Goal: Information Seeking & Learning: Learn about a topic

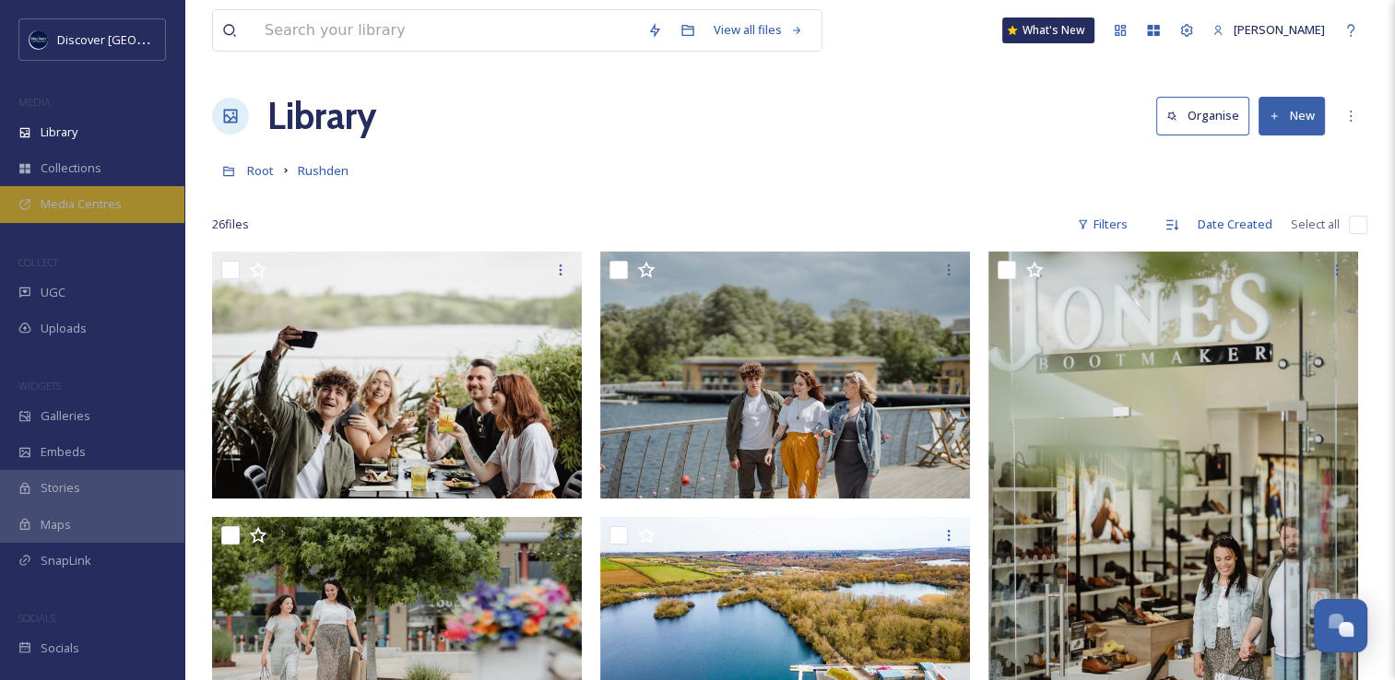
scroll to position [4702, 0]
click at [121, 203] on div "Media Centres" at bounding box center [92, 204] width 184 height 36
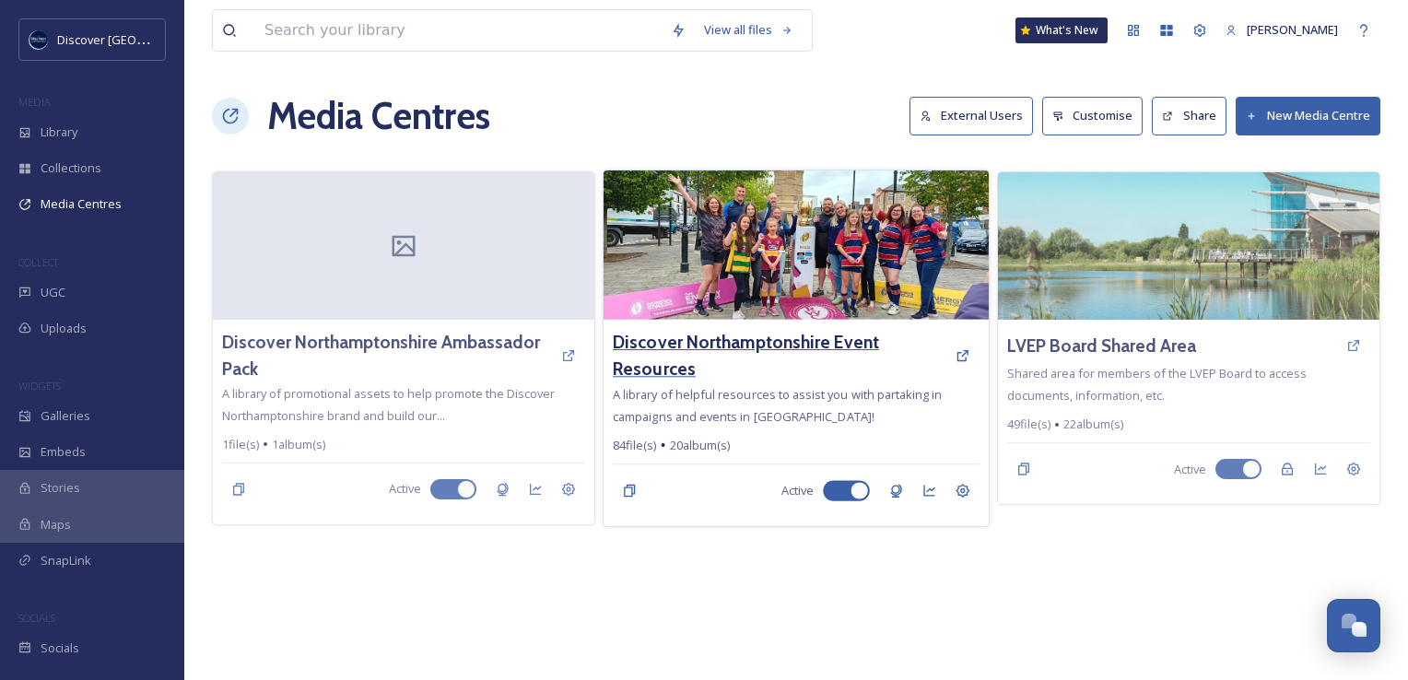
click at [681, 340] on h3 "Discover Northamptonshire Event Resources" at bounding box center [780, 355] width 334 height 53
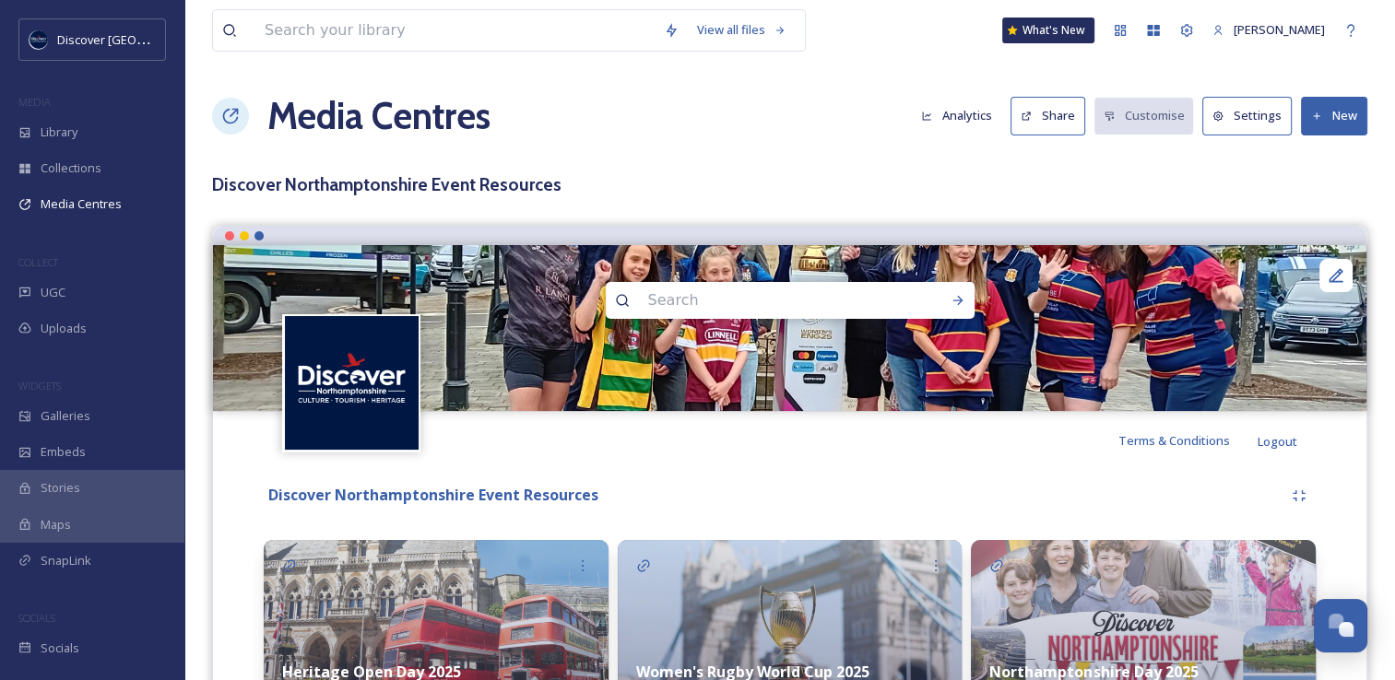
scroll to position [311, 0]
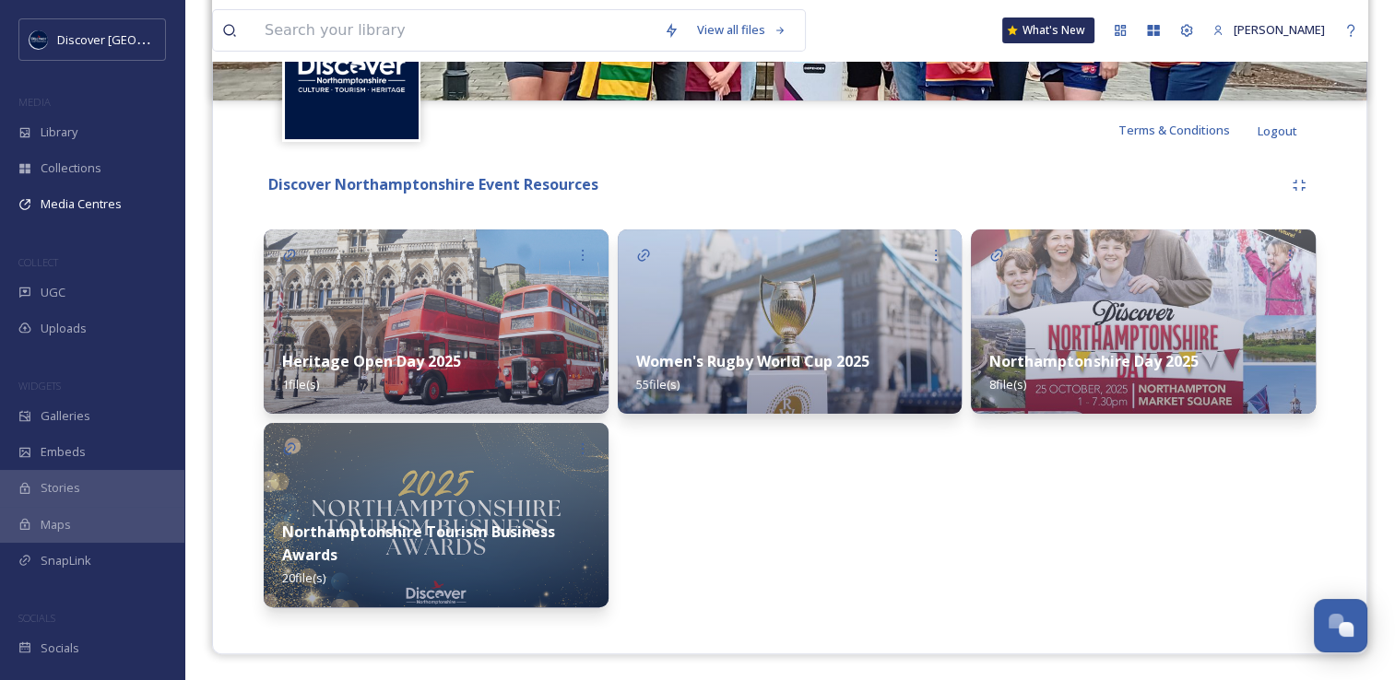
click at [472, 508] on div "Northamptonshire Tourism Business Awards 20 file(s)" at bounding box center [436, 554] width 345 height 105
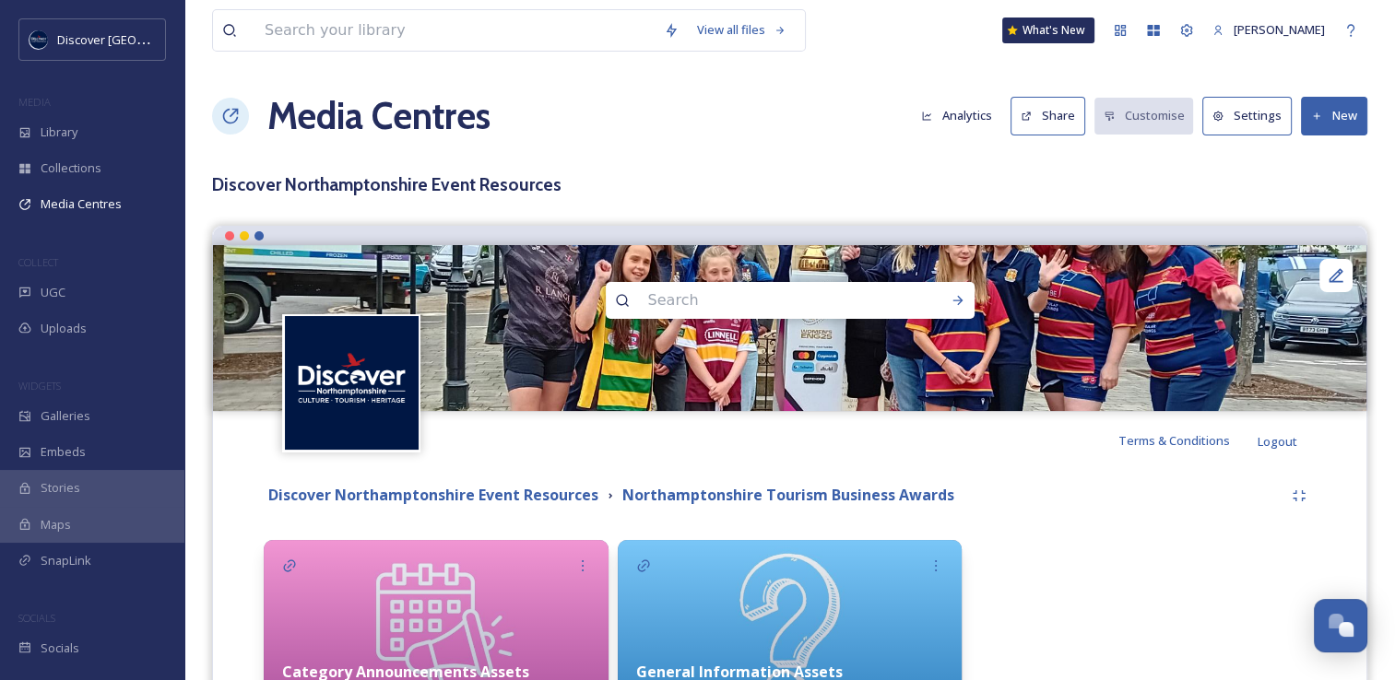
scroll to position [4, 0]
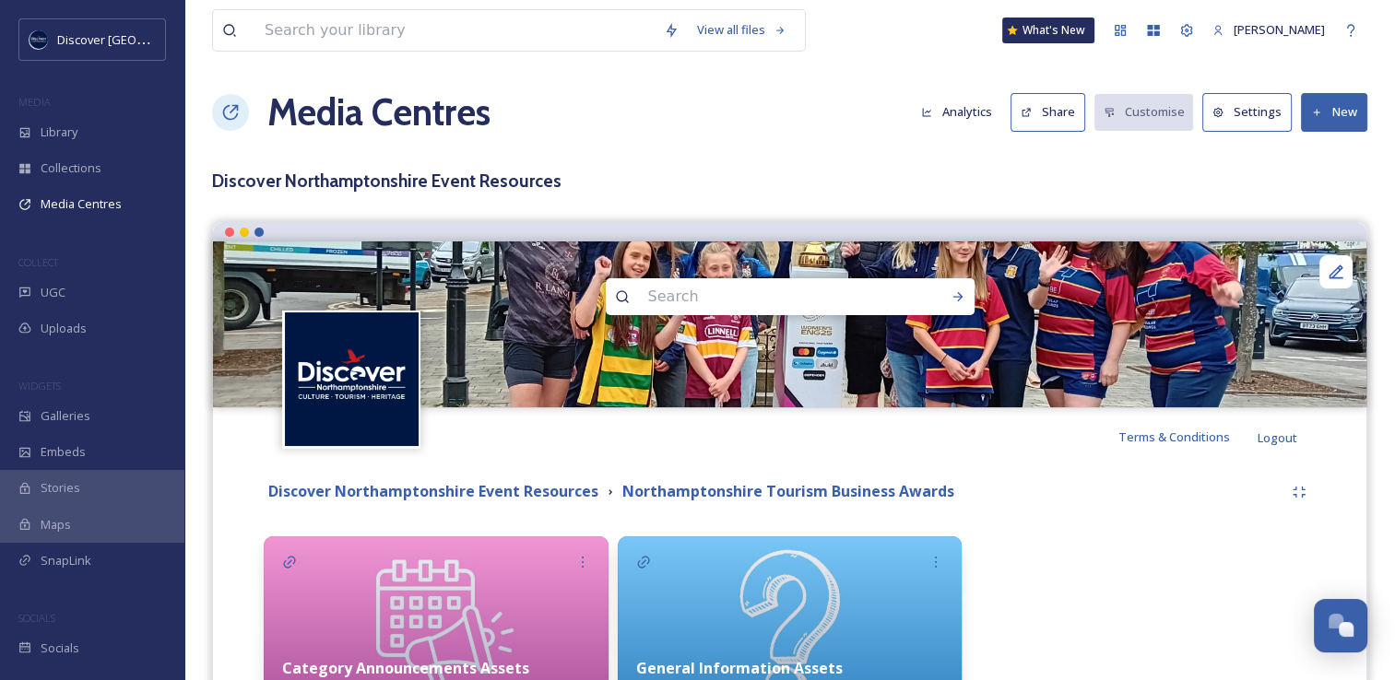
click at [969, 117] on button "Analytics" at bounding box center [956, 112] width 89 height 36
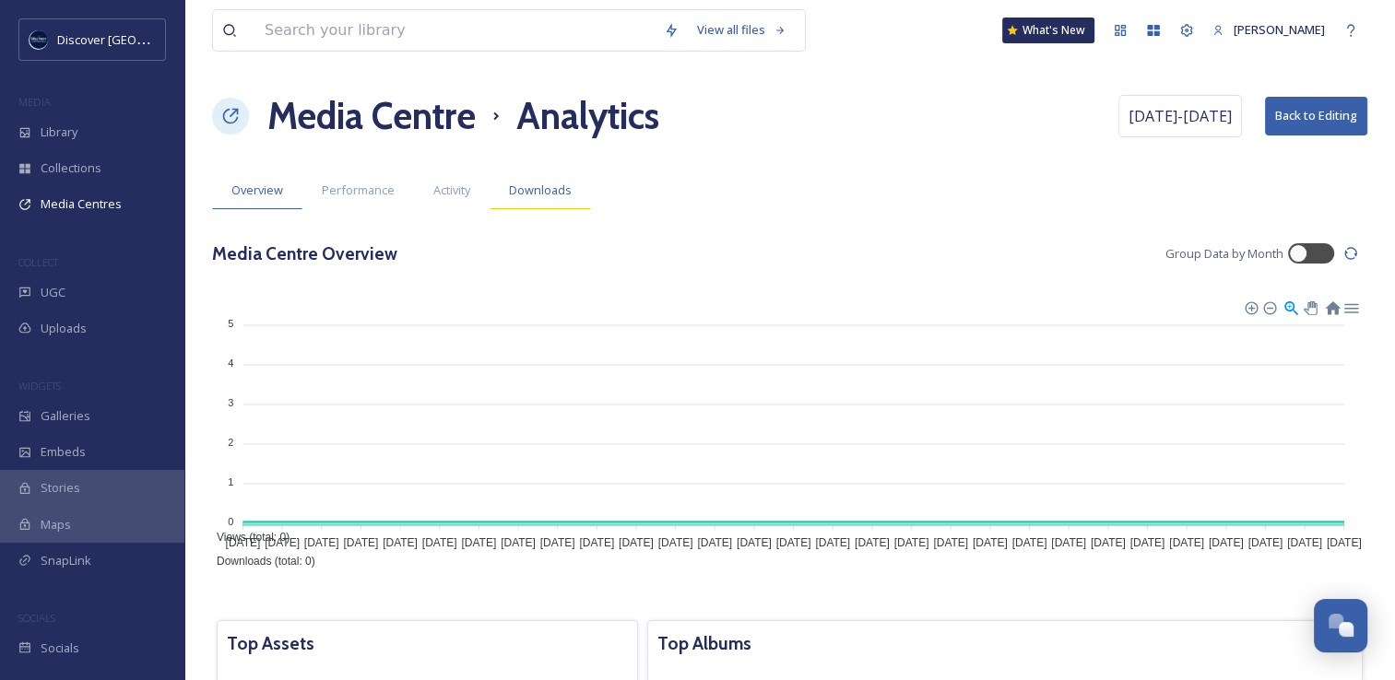
click at [542, 176] on div "Downloads" at bounding box center [539, 190] width 101 height 38
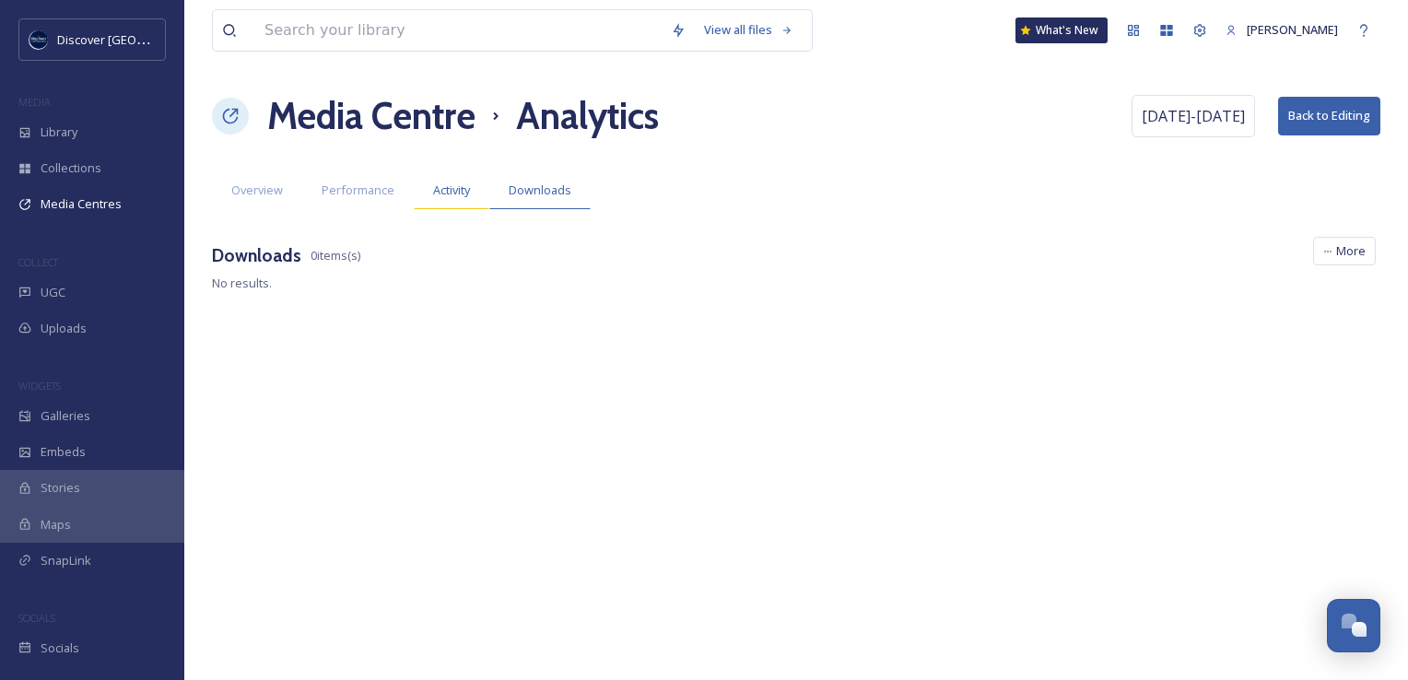
click at [442, 192] on span "Activity" at bounding box center [451, 191] width 37 height 18
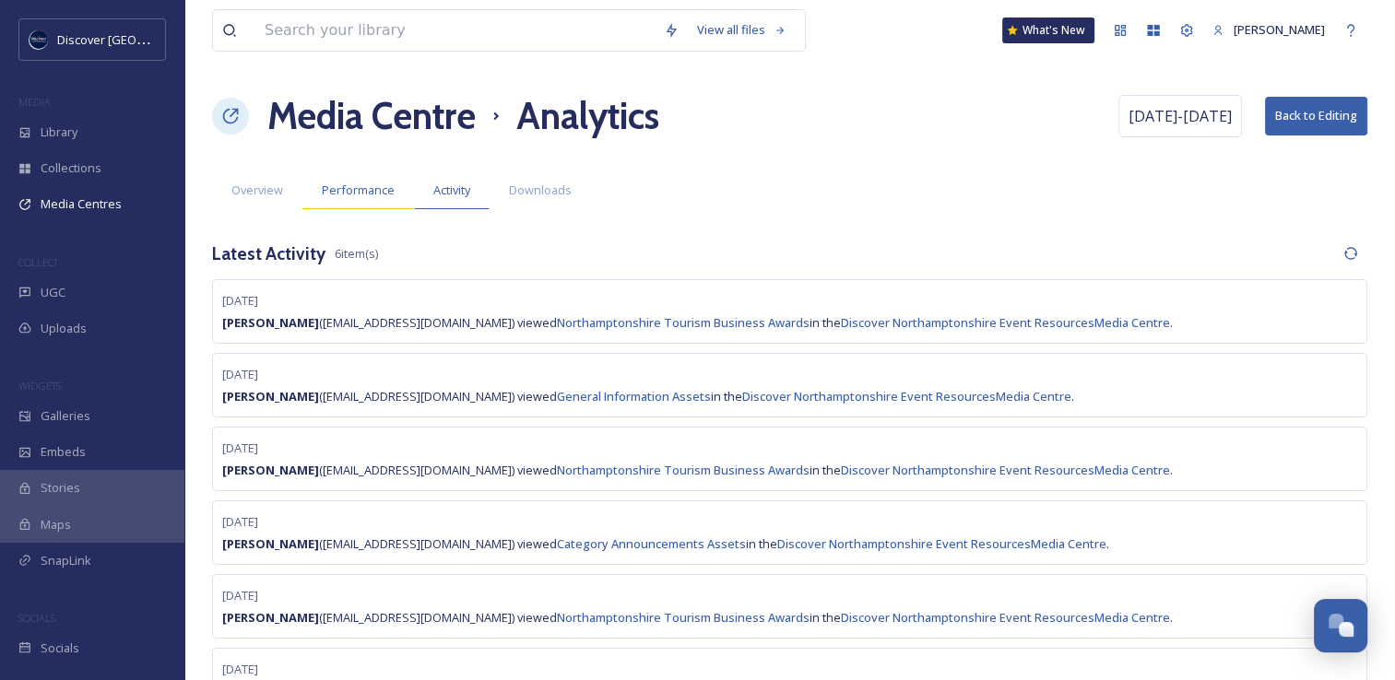
click at [372, 187] on span "Performance" at bounding box center [358, 191] width 73 height 18
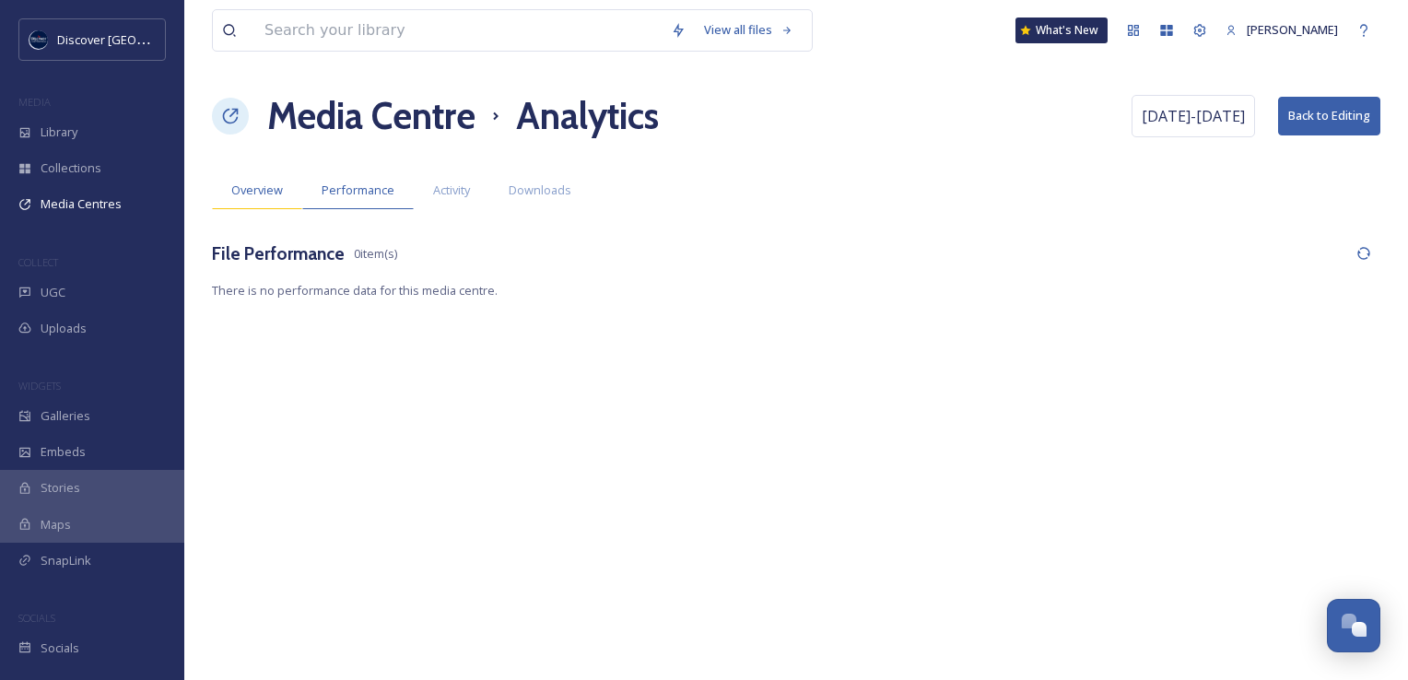
click at [273, 204] on div "Overview" at bounding box center [257, 190] width 90 height 38
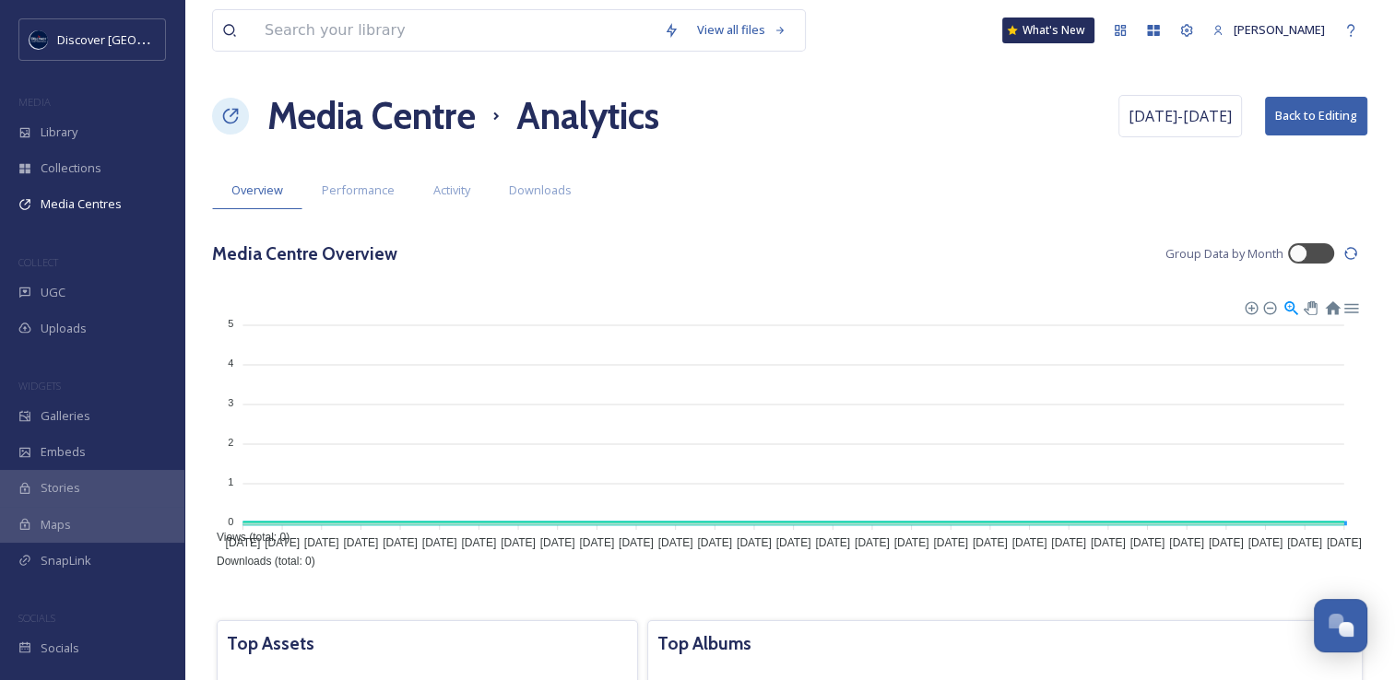
click at [364, 124] on h1 "Media Centre" at bounding box center [371, 115] width 208 height 55
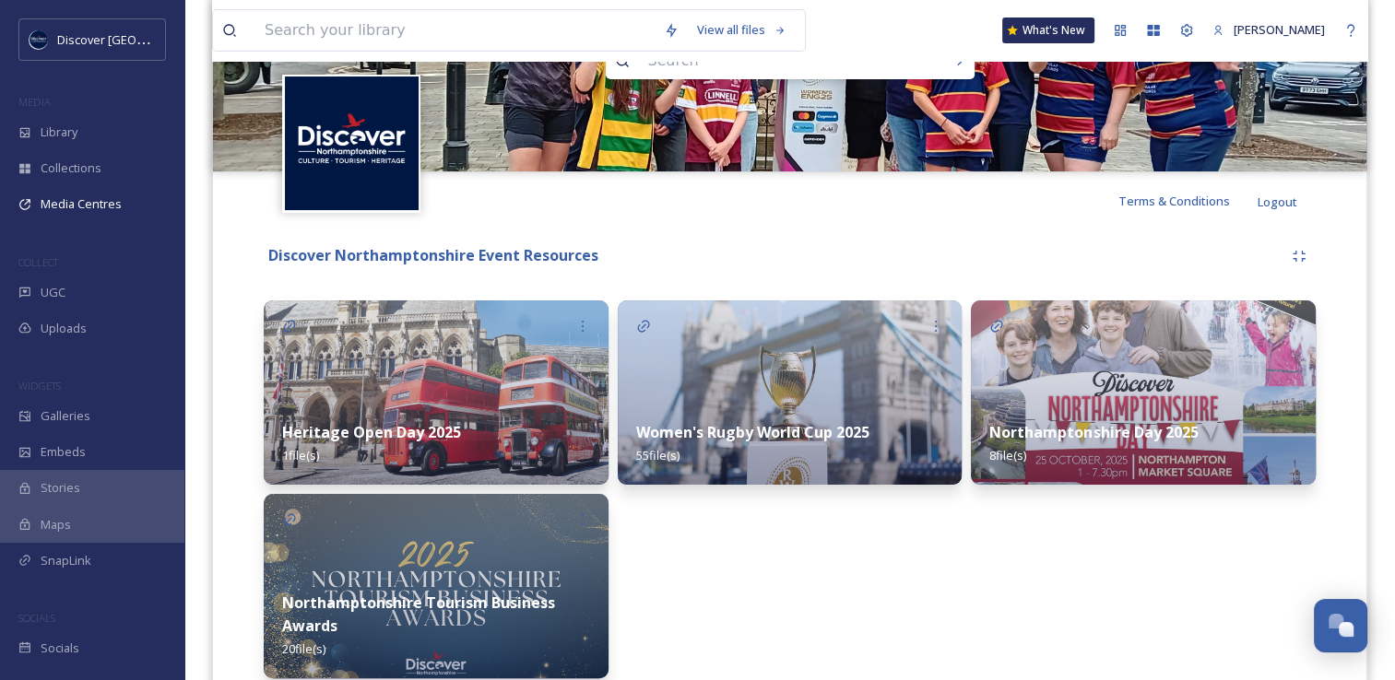
scroll to position [265, 0]
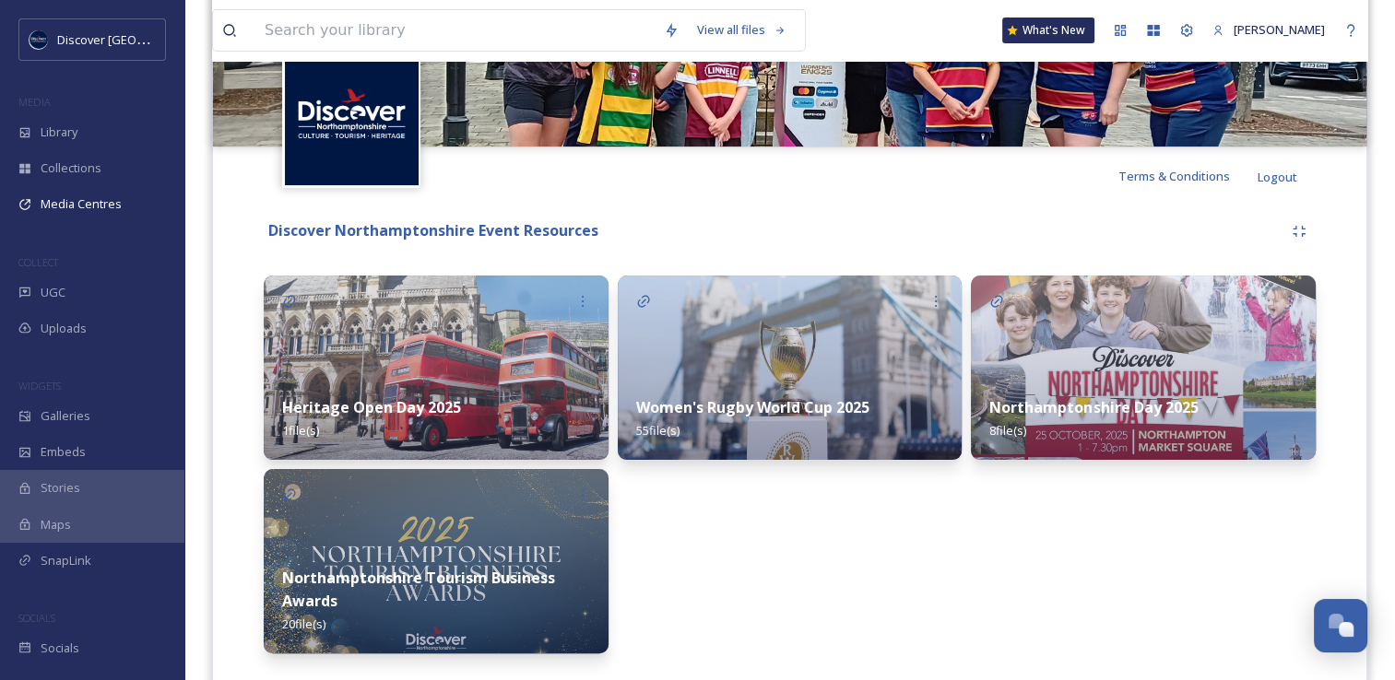
click at [453, 571] on strong "Northamptonshire Tourism Business Awards" at bounding box center [418, 589] width 273 height 43
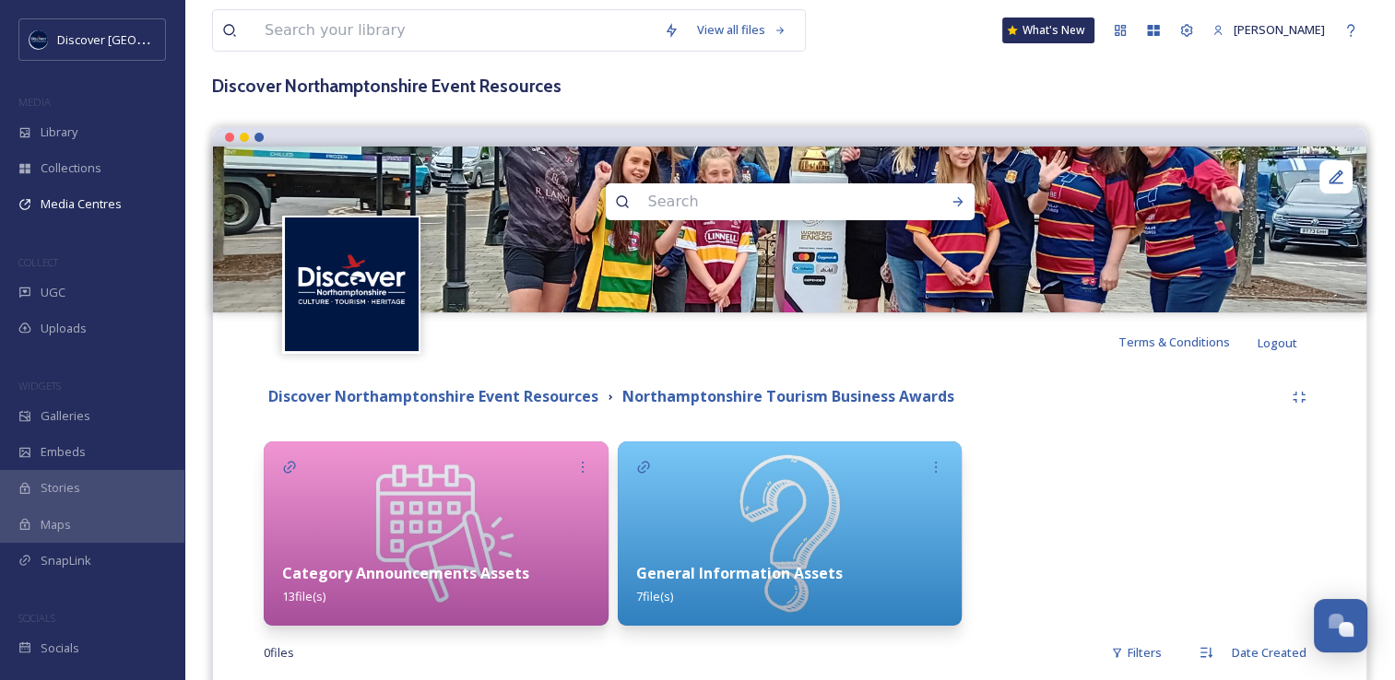
scroll to position [111, 0]
